Goal: Transaction & Acquisition: Purchase product/service

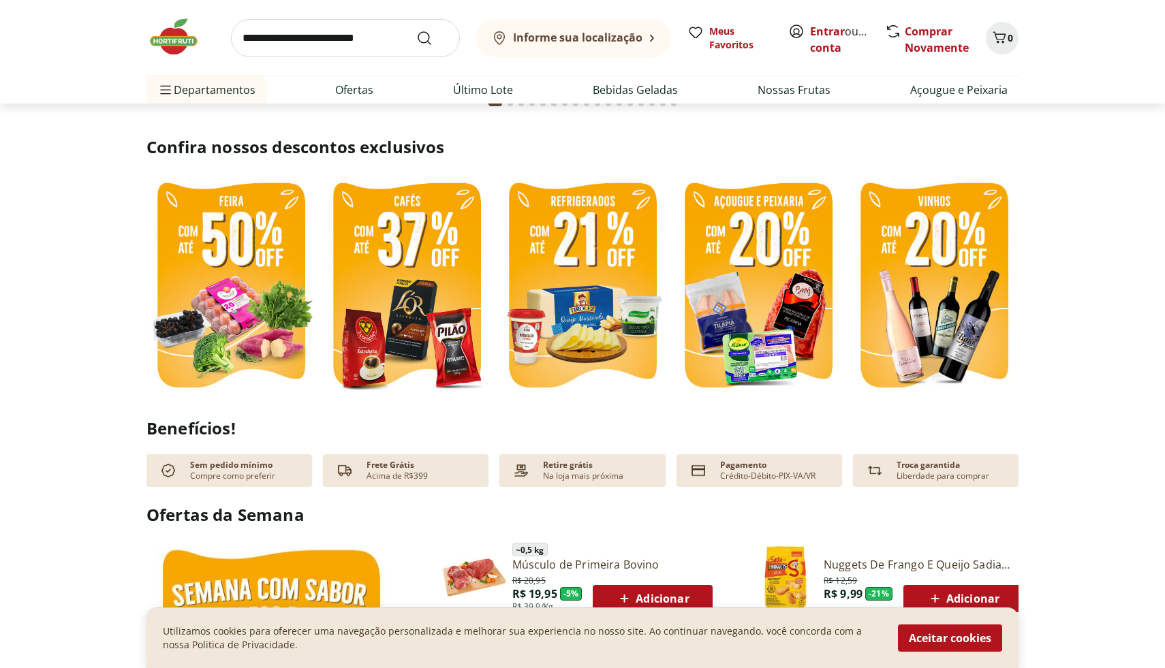
scroll to position [294, 0]
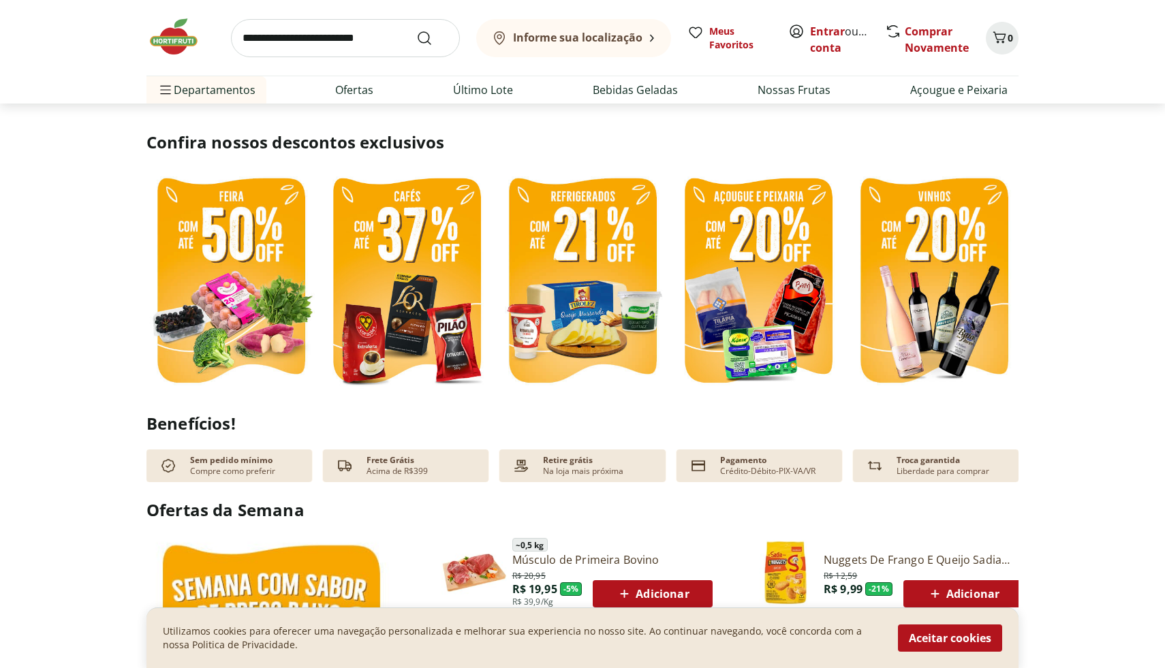
click at [267, 300] on img at bounding box center [230, 283] width 169 height 226
select select "**********"
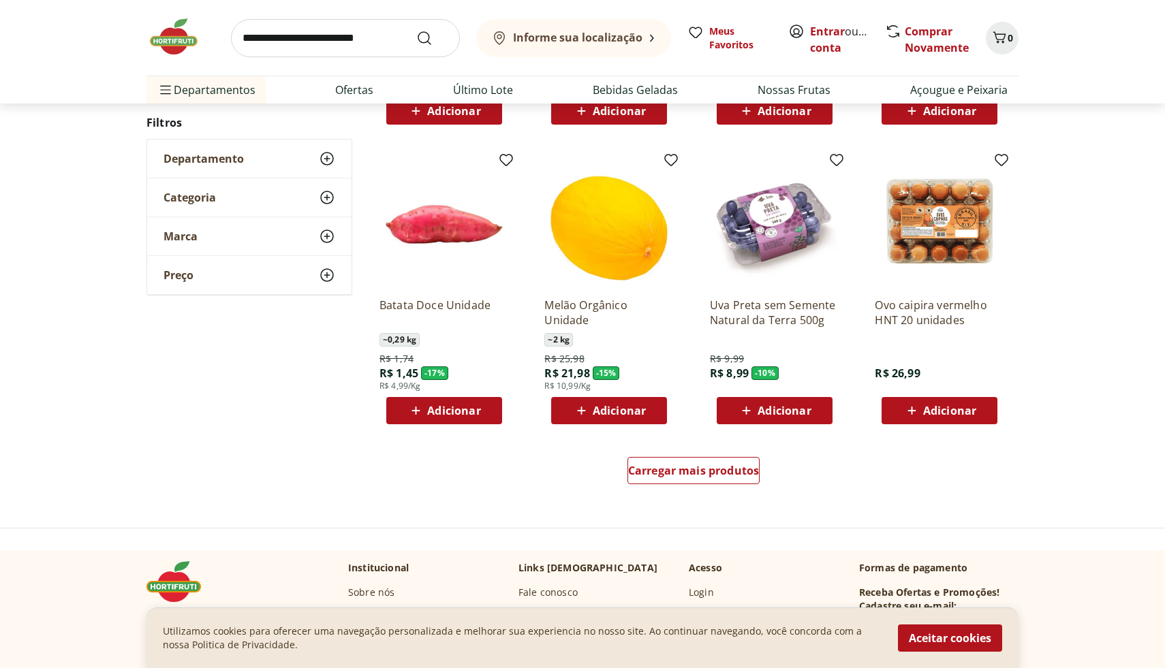
scroll to position [682, 0]
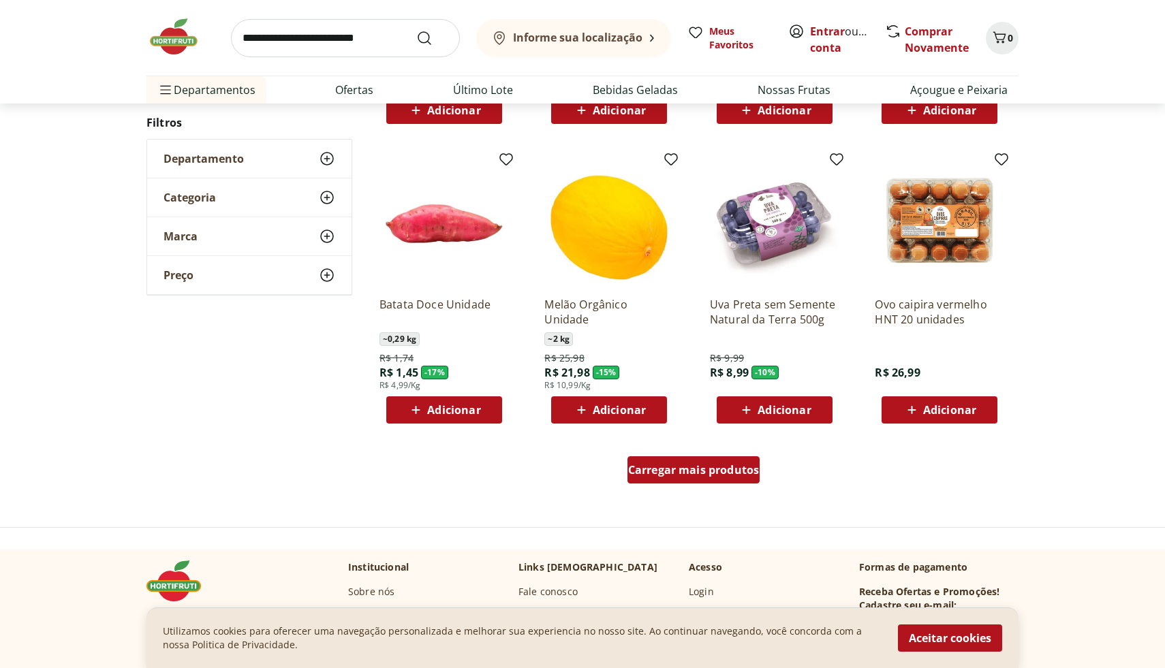
click at [728, 465] on span "Carregar mais produtos" at bounding box center [694, 470] width 132 height 11
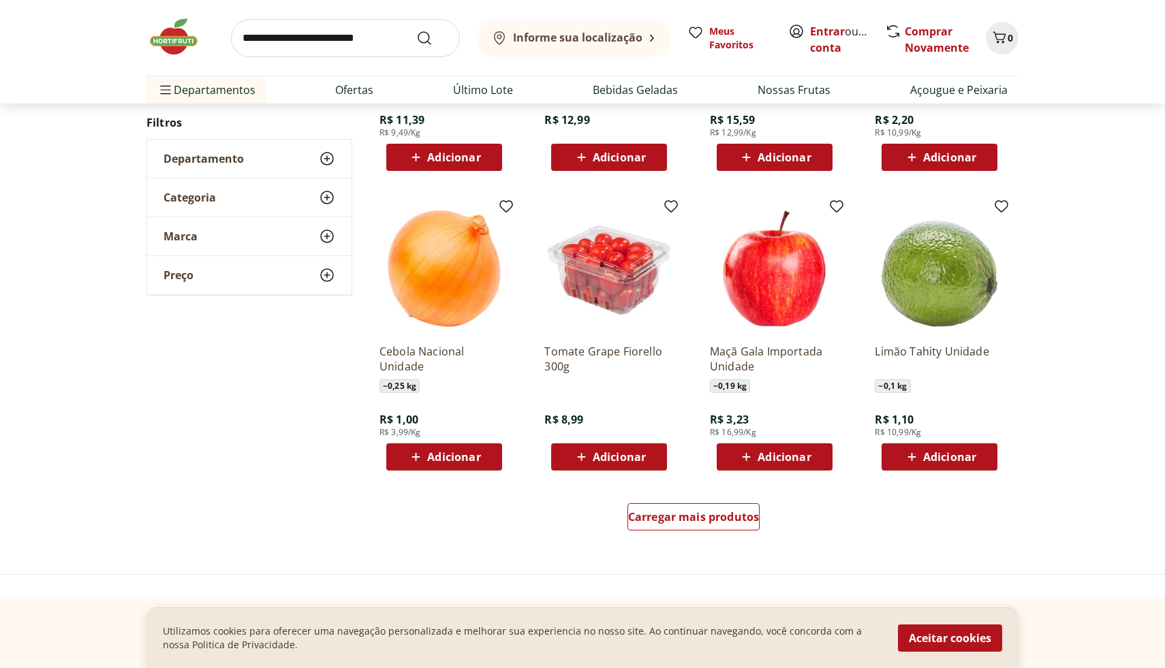
scroll to position [707, 0]
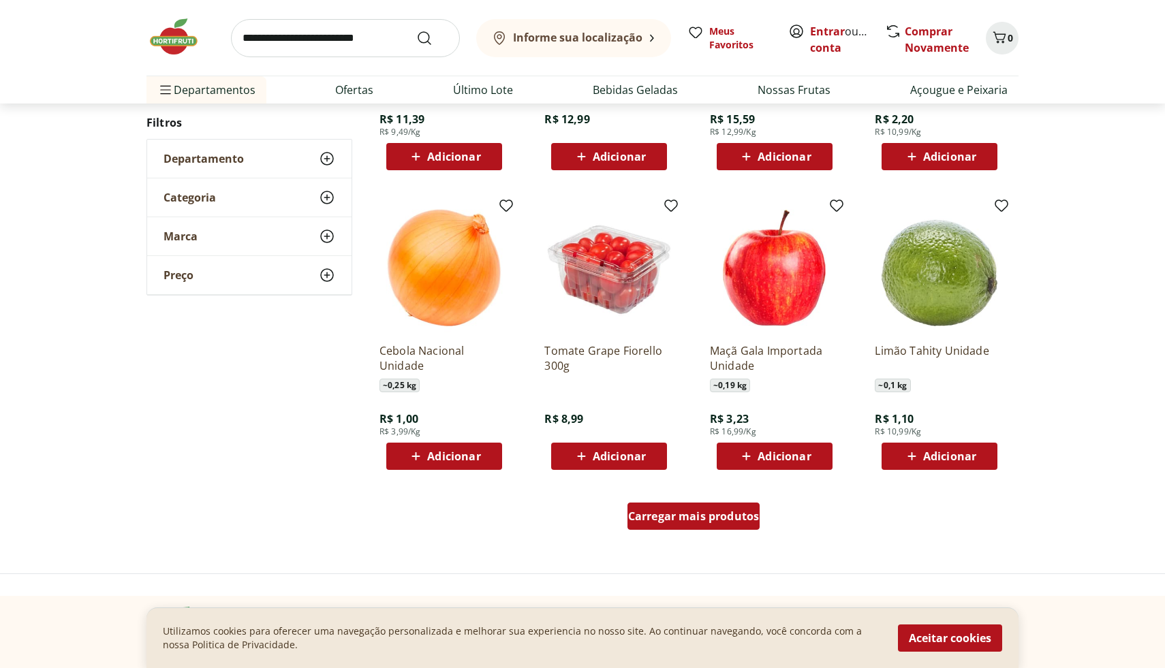
click at [700, 515] on span "Carregar mais produtos" at bounding box center [694, 516] width 132 height 11
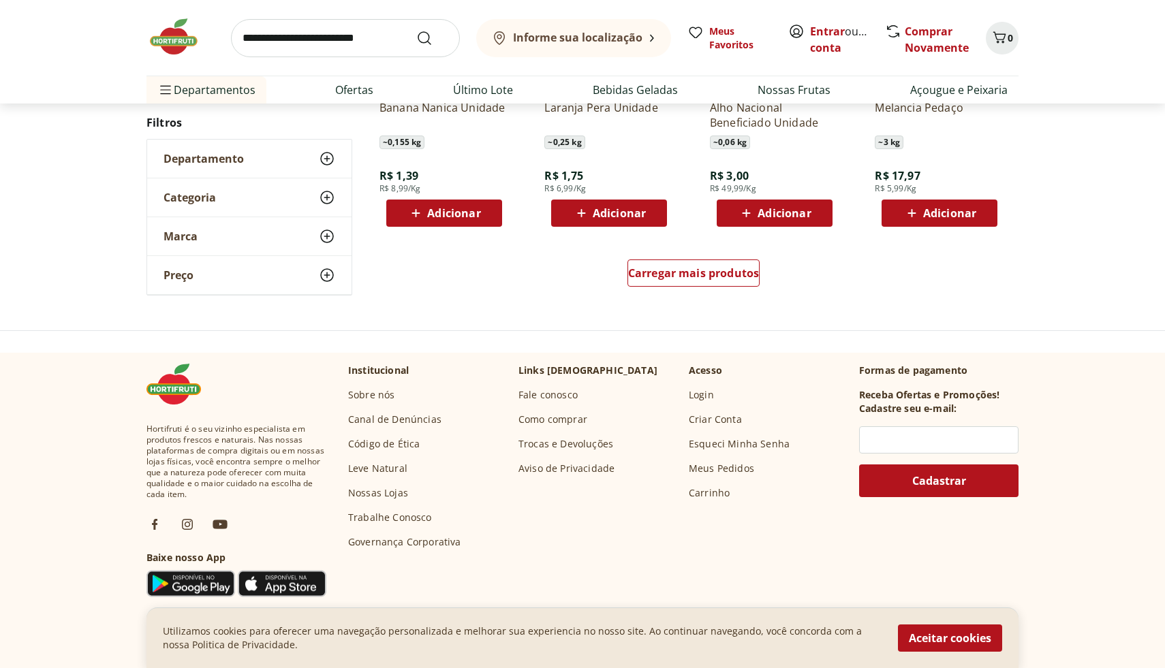
scroll to position [970, 0]
